Goal: Information Seeking & Learning: Learn about a topic

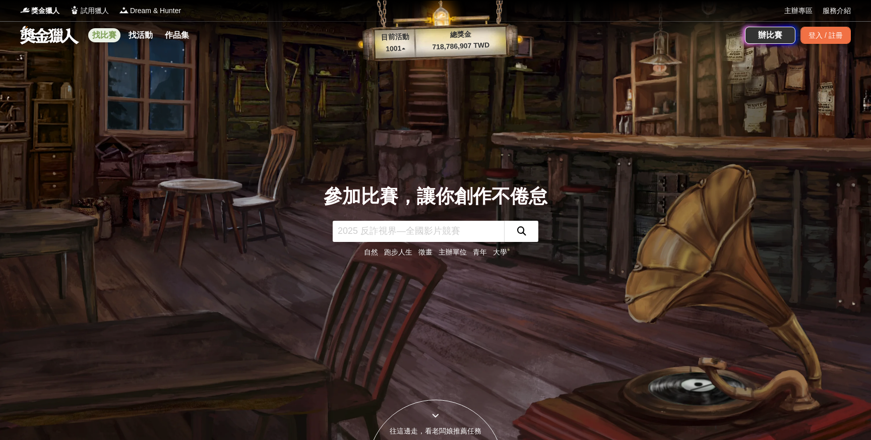
click at [110, 41] on link "找比賽" at bounding box center [104, 35] width 32 height 14
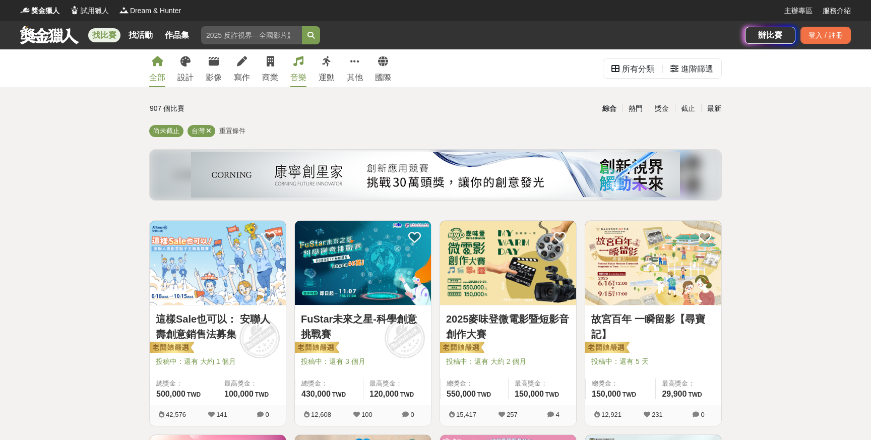
click at [302, 65] on icon at bounding box center [298, 61] width 10 height 10
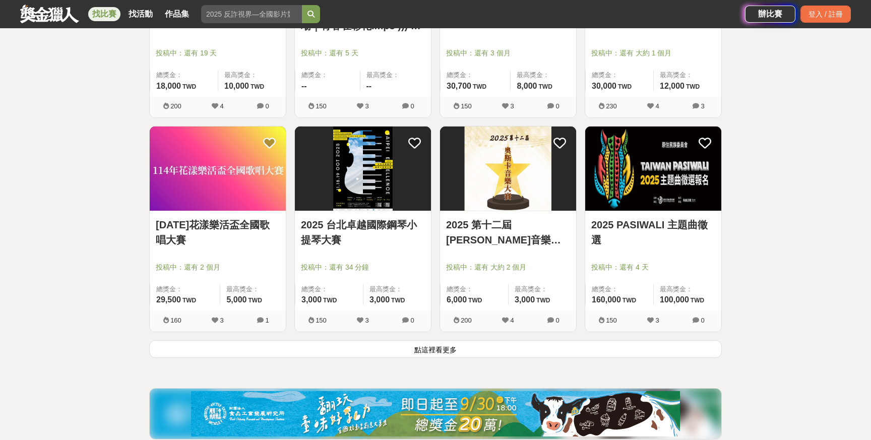
scroll to position [1173, 0]
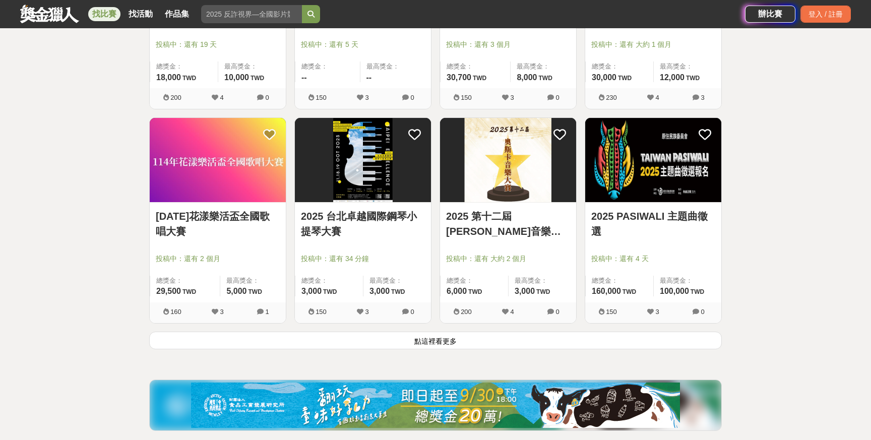
click at [480, 343] on button "點這裡看更多" at bounding box center [435, 341] width 573 height 18
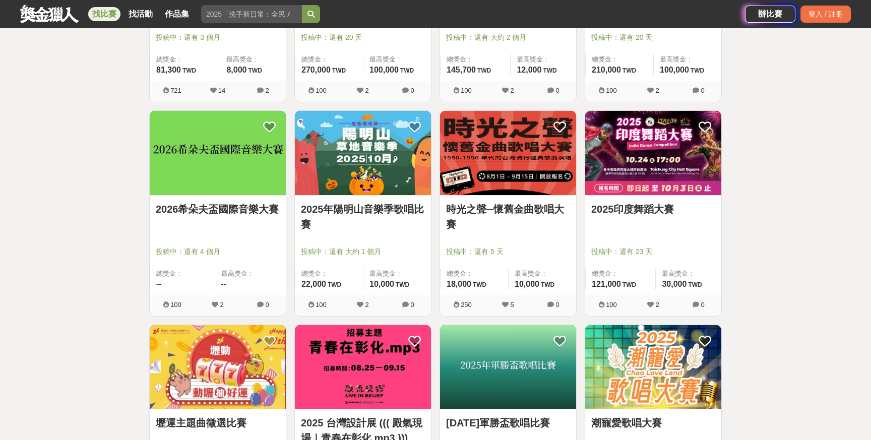
scroll to position [751, 0]
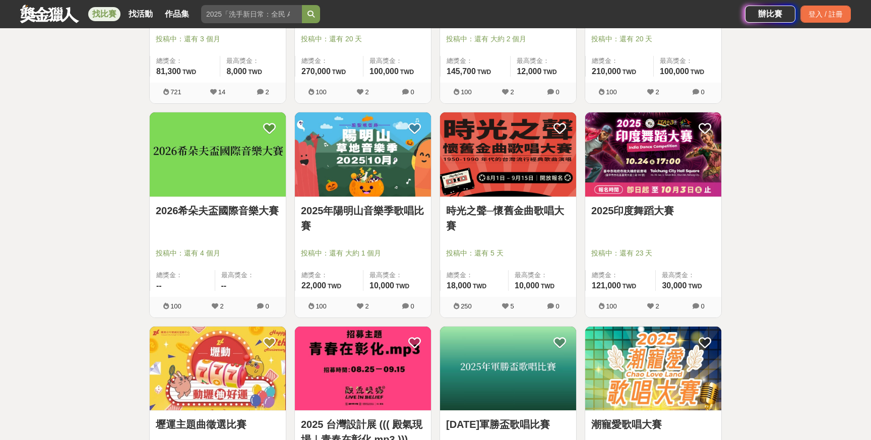
click at [502, 213] on link "時光之聲─懷舊金曲歌唱大賽" at bounding box center [508, 218] width 124 height 30
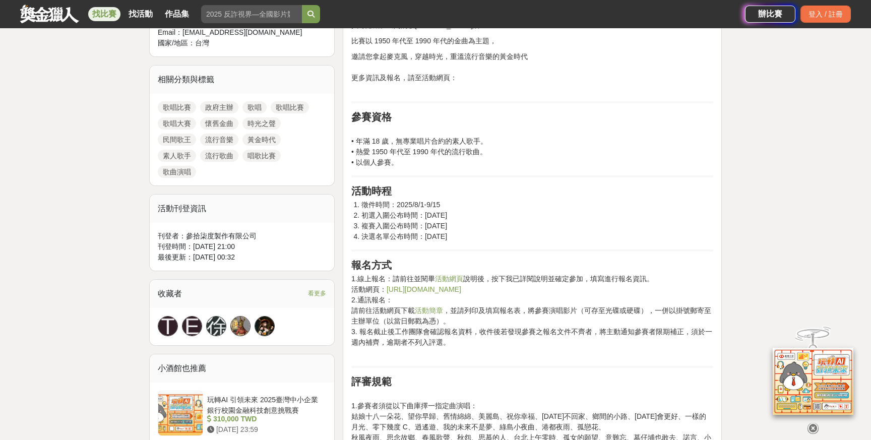
scroll to position [562, 0]
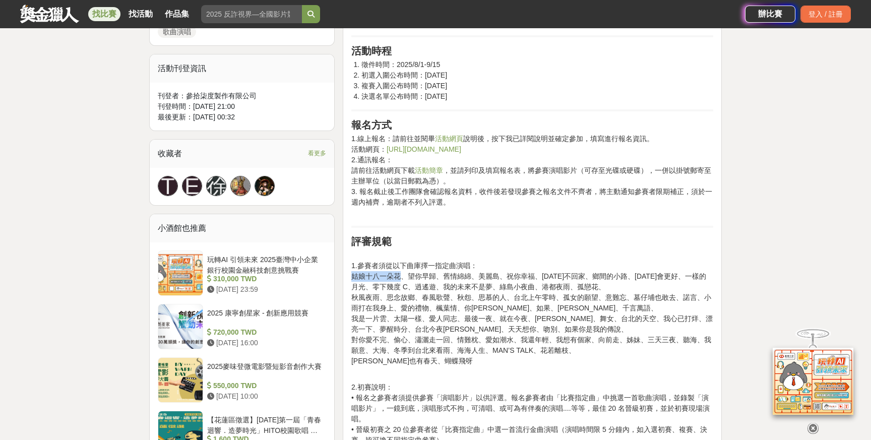
drag, startPoint x: 352, startPoint y: 276, endPoint x: 400, endPoint y: 277, distance: 48.4
click at [400, 277] on p "1.參賽者須從以下曲庫擇一指定曲演唱： 姑娘十八一朵花、望你早歸、舊情綿綿、[PERSON_NAME]、祝你幸福、[DATE]不回家、鄉間的小路、[DATE]…" at bounding box center [532, 313] width 362 height 127
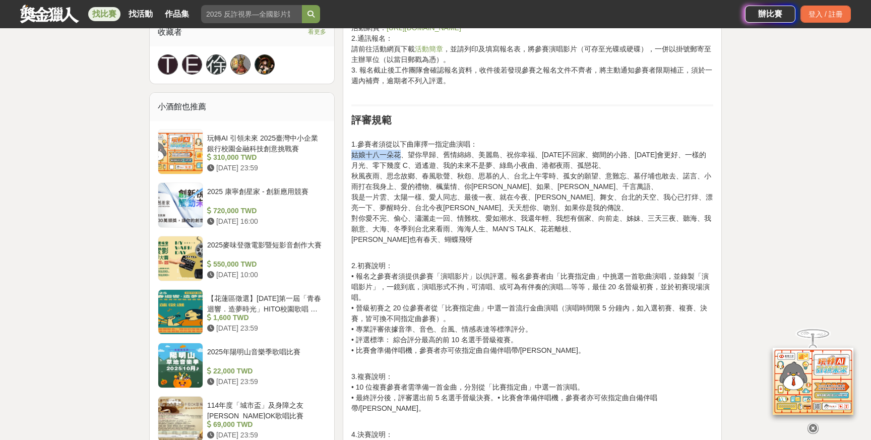
scroll to position [690, 0]
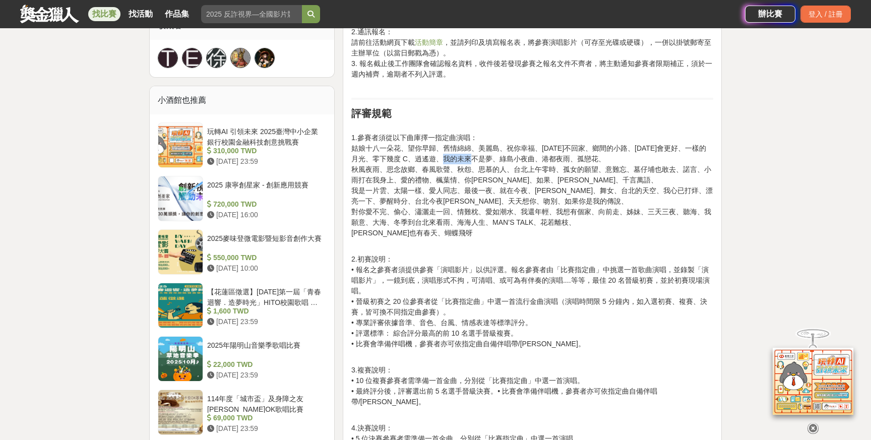
drag, startPoint x: 478, startPoint y: 157, endPoint x: 509, endPoint y: 160, distance: 31.4
click at [509, 158] on p "1.參賽者須從以下曲庫擇一指定曲演唱： 姑娘十八一朵花、望你早歸、舊情綿綿、[PERSON_NAME]、祝你幸福、[DATE]不回家、鄉間的小路、[DATE]…" at bounding box center [532, 185] width 362 height 127
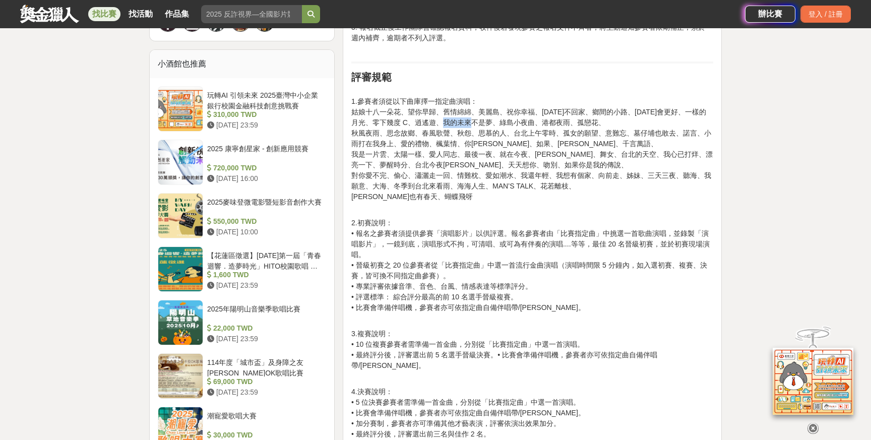
scroll to position [753, 0]
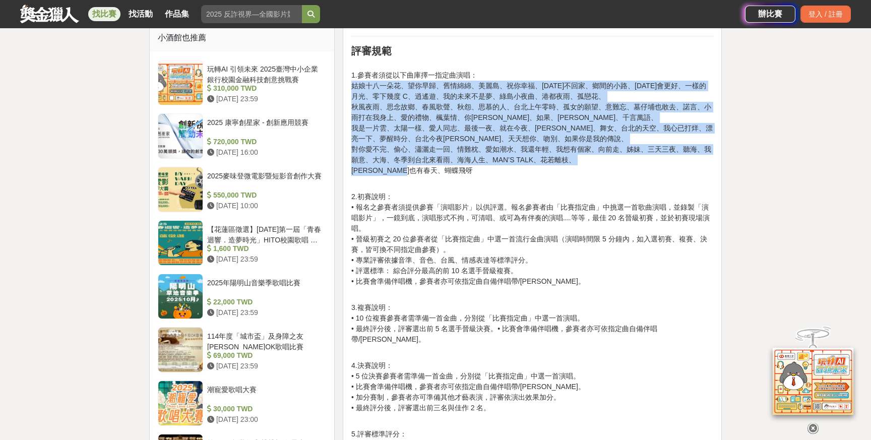
drag, startPoint x: 435, startPoint y: 171, endPoint x: 353, endPoint y: 86, distance: 118.4
click at [353, 86] on p "1.參賽者須從以下曲庫擇一指定曲演唱： 姑娘十八一朵花、望你早歸、舊情綿綿、[PERSON_NAME]、祝你幸福、[DATE]不回家、鄉間的小路、[DATE]…" at bounding box center [532, 122] width 362 height 127
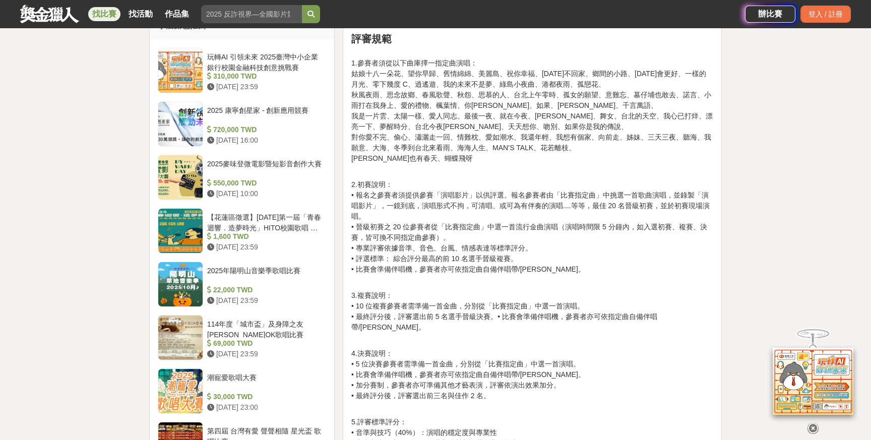
click at [440, 183] on p "2.初賽說明： • 報名之參賽者須提供參賽「演唱影片」以供評選。報名參賽者由「比賽指定曲」中挑選一首歌曲演唱，並錄製「演唱影片」，一鏡到底，演唱形式不拘，可清…" at bounding box center [532, 232] width 362 height 106
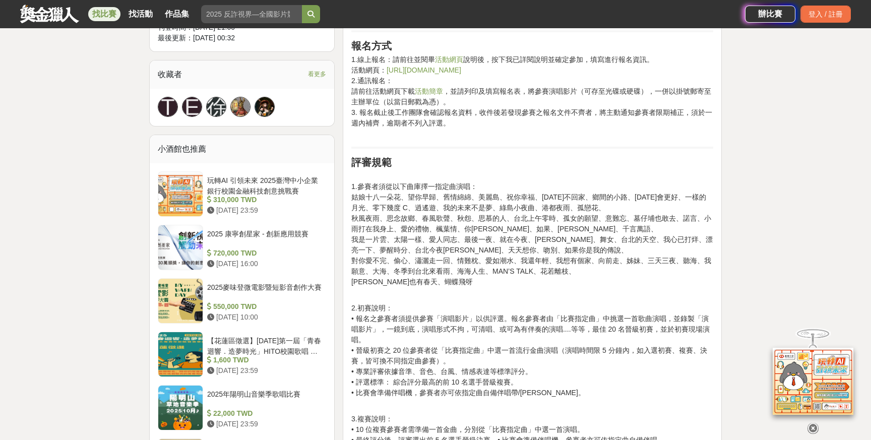
scroll to position [640, 0]
drag, startPoint x: 394, startPoint y: 186, endPoint x: 402, endPoint y: 186, distance: 8.1
click at [402, 186] on p "1.參賽者須從以下曲庫擇一指定曲演唱： 姑娘十八一朵花、望你早歸、舊情綿綿、[PERSON_NAME]、祝你幸福、[DATE]不回家、鄉間的小路、[DATE]…" at bounding box center [532, 235] width 362 height 127
click at [423, 187] on p "1.參賽者須從以下曲庫擇一指定曲演唱： 姑娘十八一朵花、望你早歸、舊情綿綿、[PERSON_NAME]、祝你幸福、[DATE]不回家、鄉間的小路、[DATE]…" at bounding box center [532, 235] width 362 height 127
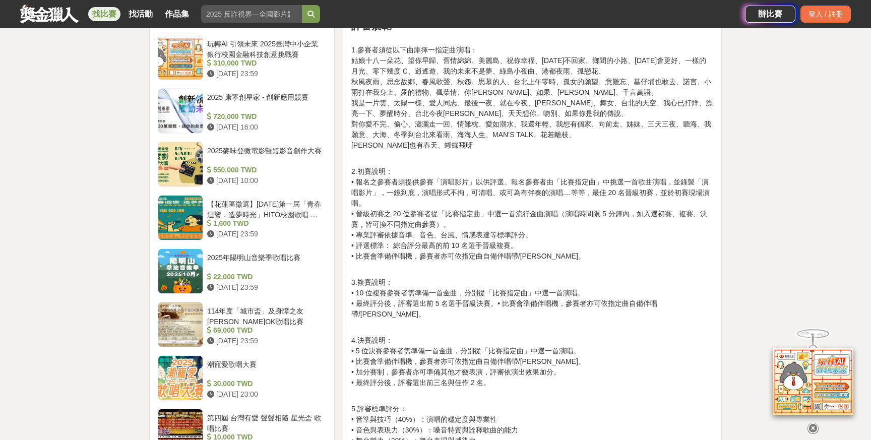
scroll to position [812, 0]
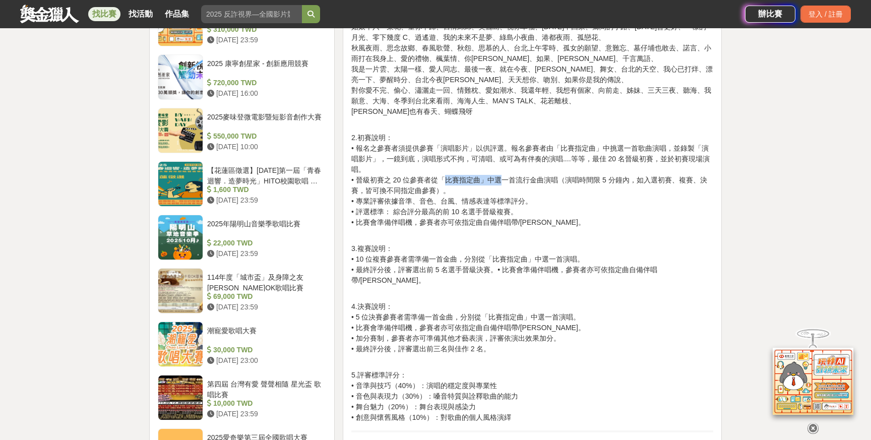
drag, startPoint x: 445, startPoint y: 178, endPoint x: 499, endPoint y: 179, distance: 53.4
click at [498, 179] on p "2.初賽說明： • 報名之參賽者須提供參賽「演唱影片」以供評選。報名參賽者由「比賽指定曲」中挑選一首歌曲演唱，並錄製「演唱影片」，一鏡到底，演唱形式不拘，可清…" at bounding box center [532, 186] width 362 height 106
click at [511, 182] on p "2.初賽說明： • 報名之參賽者須提供參賽「演唱影片」以供評選。報名參賽者由「比賽指定曲」中挑選一首歌曲演唱，並錄製「演唱影片」，一鏡到底，演唱形式不拘，可清…" at bounding box center [532, 186] width 362 height 106
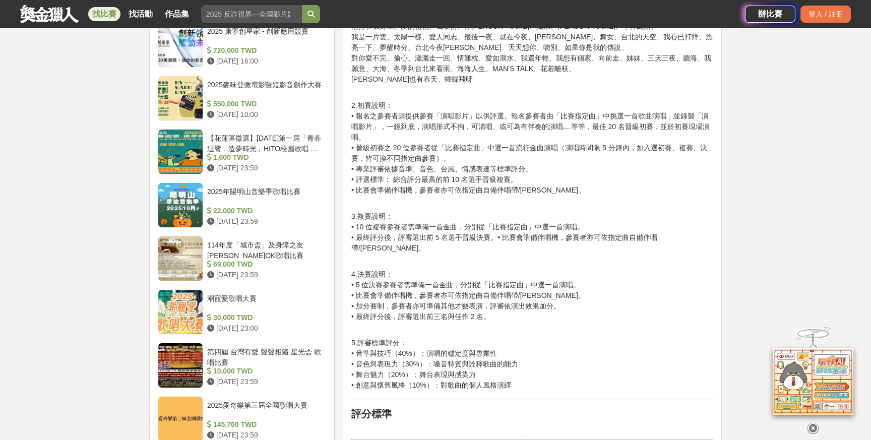
scroll to position [846, 0]
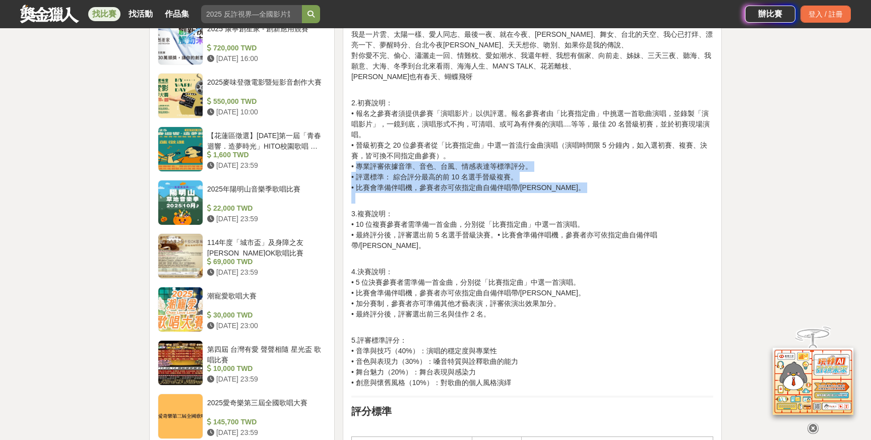
drag, startPoint x: 377, startPoint y: 171, endPoint x: 488, endPoint y: 204, distance: 116.3
click at [488, 204] on div "活動簡介 只要你敢來，不怕你挑戰！ 您雖然是素人，但唱起歌絕對一鳴驚人嗎？ 展現好歌喉的機會來了！ 「我的A面第2首」特展特別企劃──時光之聲，懷舊金曲歌唱大…" at bounding box center [532, 159] width 362 height 1300
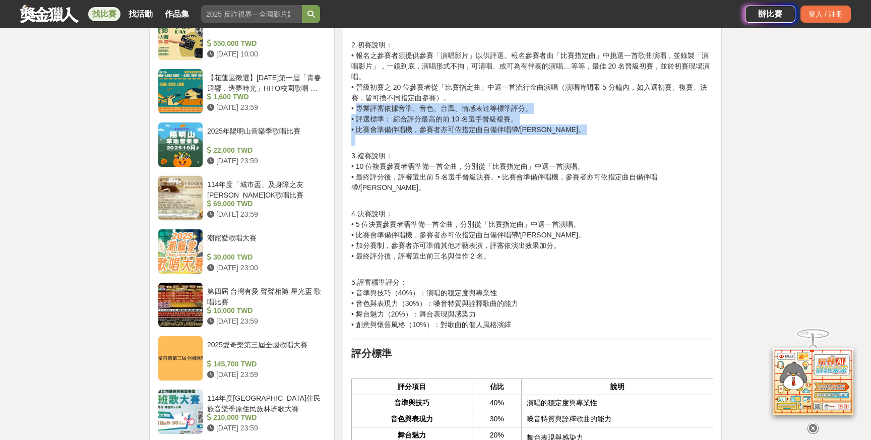
scroll to position [907, 0]
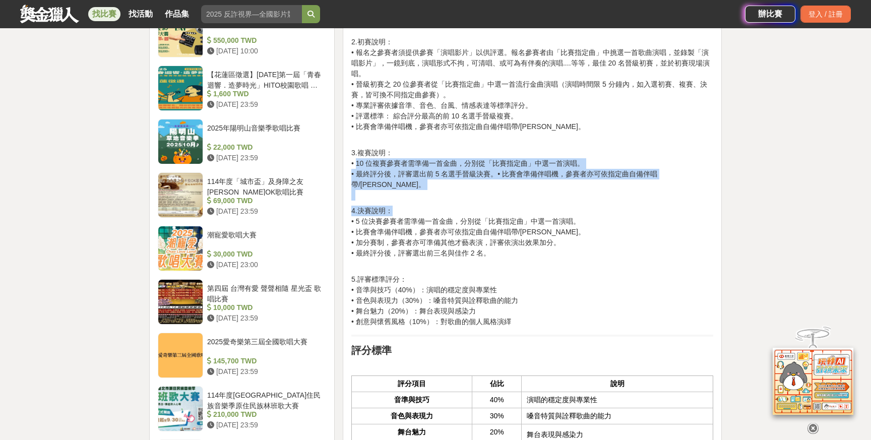
drag, startPoint x: 357, startPoint y: 164, endPoint x: 485, endPoint y: 203, distance: 133.3
click at [489, 202] on div "活動簡介 只要你敢來，不怕你挑戰！ 您雖然是素人，但唱起歌絕對一鳴驚人嗎？ 展現好歌喉的機會來了！ 「我的A面第2首」特展特別企劃──時光之聲，懷舊金曲歌唱大…" at bounding box center [532, 98] width 362 height 1300
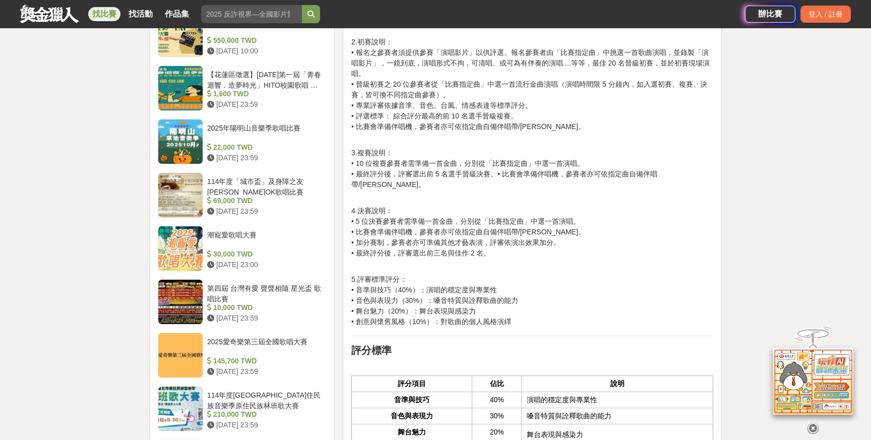
click at [479, 218] on p "4.決賽說明： • 5 位決賽參賽者需準備一首金曲，分別從「比賽指定曲」中選一首演唱。 • 比賽會準備伴唱機，參賽者亦可依指定曲自備伴唱帶/[PERSON_N…" at bounding box center [532, 238] width 362 height 64
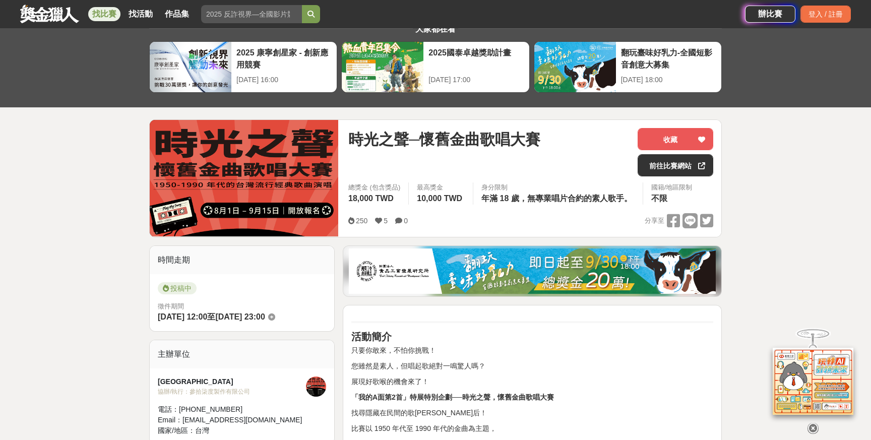
scroll to position [0, 0]
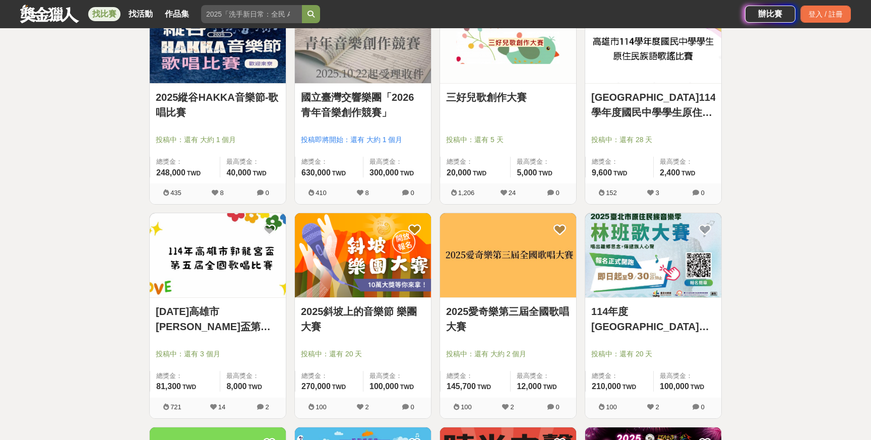
scroll to position [436, 0]
click at [353, 312] on link "2025斜坡上的音樂節 樂團大賽" at bounding box center [363, 318] width 124 height 30
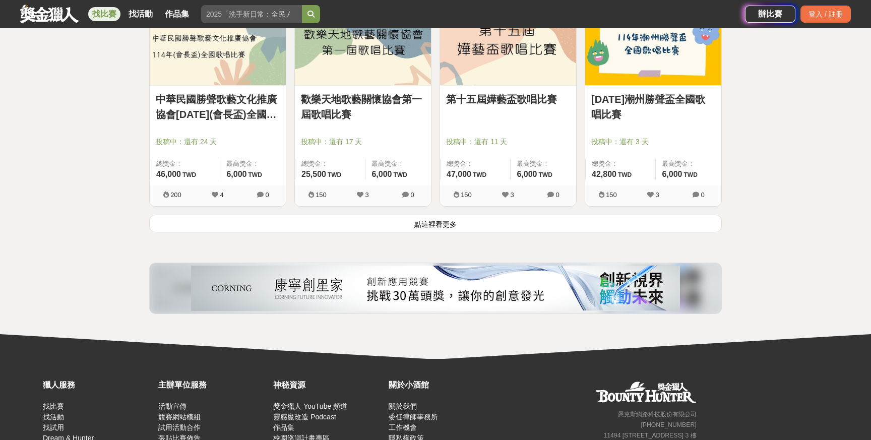
scroll to position [2634, 0]
